Goal: Check status

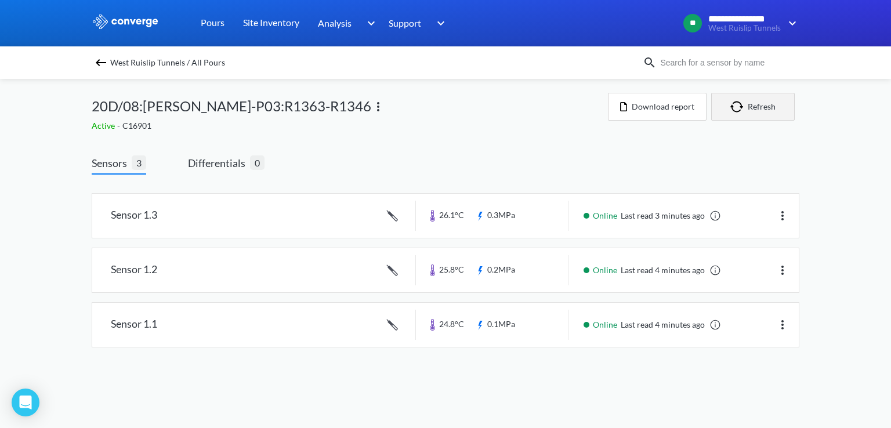
click at [752, 115] on button "Refresh" at bounding box center [753, 107] width 84 height 28
click at [765, 107] on button "Refresh" at bounding box center [753, 107] width 84 height 28
click at [728, 110] on button "Refresh" at bounding box center [753, 107] width 84 height 28
click at [749, 88] on div "West Ruislip Tunnels / All Pours 20D/08:[PERSON_NAME]-P03:R1363-R1346 Active - …" at bounding box center [446, 225] width 708 height 292
click at [750, 97] on button "Refresh" at bounding box center [753, 107] width 84 height 28
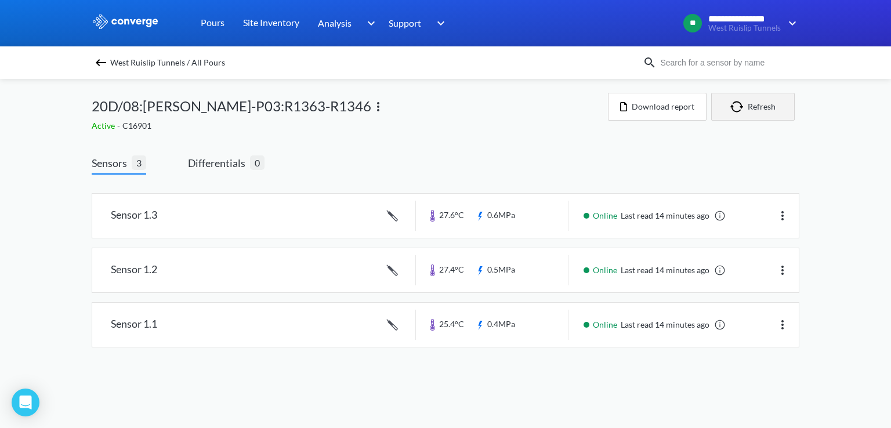
click at [752, 113] on button "Refresh" at bounding box center [753, 107] width 84 height 28
click at [757, 117] on button "Refresh" at bounding box center [753, 107] width 84 height 28
click at [763, 114] on button "Refresh" at bounding box center [753, 107] width 84 height 28
click at [779, 116] on button "Refresh" at bounding box center [753, 107] width 84 height 28
